Goal: Navigation & Orientation: Find specific page/section

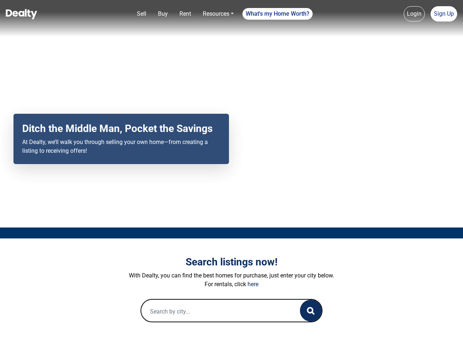
click at [232, 175] on div "Your browser does not support the video tag. Ditch the Middle Man, Pocket the S…" at bounding box center [231, 113] width 463 height 227
click at [142, 14] on link "Sell" at bounding box center [141, 14] width 15 height 15
click at [163, 14] on nav "Sell Buy Rent Resources Loan Calculator Loan Options Find an agent What's my Ho…" at bounding box center [231, 18] width 463 height 36
click at [185, 14] on link "Rent" at bounding box center [185, 14] width 17 height 15
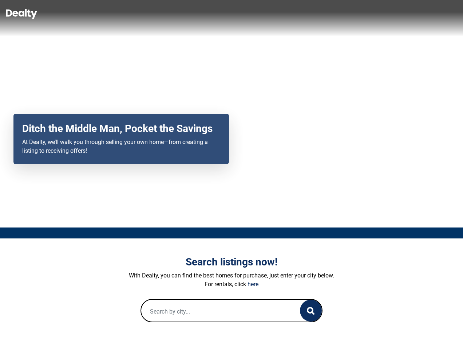
click at [218, 14] on link "Resources" at bounding box center [218, 14] width 37 height 15
click at [278, 14] on link "What's my Home Worth?" at bounding box center [278, 14] width 70 height 12
click at [415, 14] on nav "Sell Buy Rent Resources Loan Calculator Loan Options Find an agent What's my Ho…" at bounding box center [231, 18] width 463 height 36
click at [444, 14] on nav "Sell Buy Rent Resources Loan Calculator Loan Options Find an agent What's my Ho…" at bounding box center [231, 18] width 463 height 36
click at [311, 310] on icon "button" at bounding box center [311, 311] width 8 height 8
